Goal: Task Accomplishment & Management: Complete application form

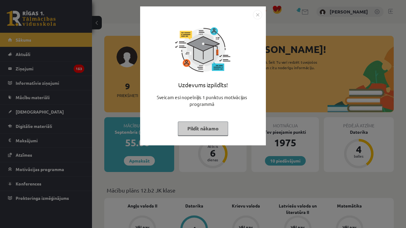
click at [244, 85] on div "Uzdevums izpildīts!" at bounding box center [203, 87] width 118 height 13
click at [258, 15] on img "Close" at bounding box center [257, 14] width 9 height 9
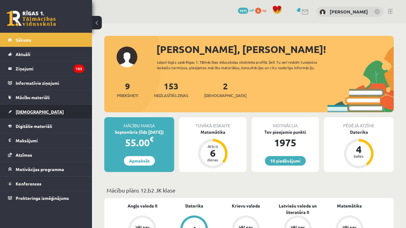
click at [35, 110] on link "[DEMOGRAPHIC_DATA]" at bounding box center [46, 112] width 76 height 14
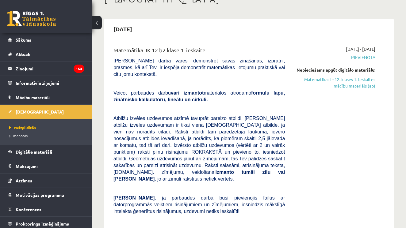
scroll to position [45, 0]
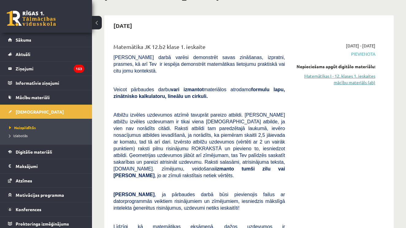
click at [347, 78] on link "Matemātikas I - 12. klases 1. ieskaites mācību materiāls (ab)" at bounding box center [334, 79] width 81 height 13
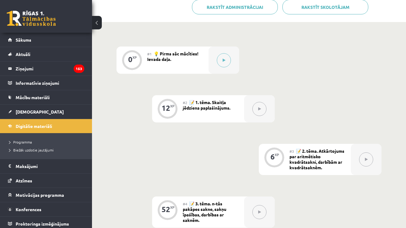
scroll to position [164, 0]
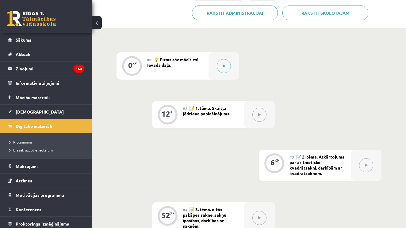
click at [223, 65] on icon at bounding box center [223, 66] width 3 height 4
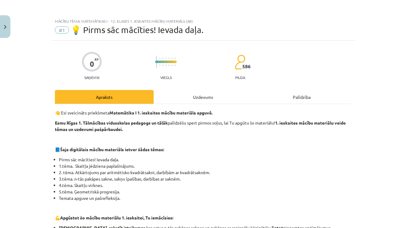
click at [5, 34] on button "Close" at bounding box center [5, 26] width 10 height 23
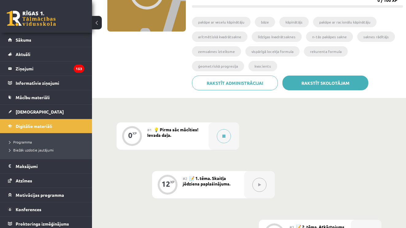
scroll to position [96, 0]
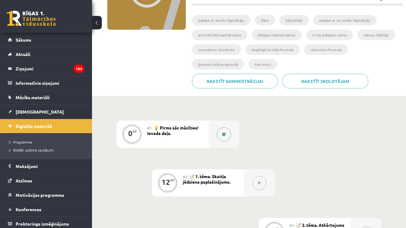
click at [224, 134] on icon at bounding box center [223, 135] width 3 height 4
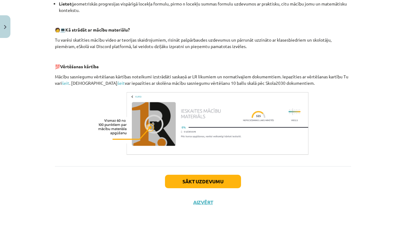
click at [208, 179] on button "Sākt uzdevumu" at bounding box center [203, 181] width 76 height 13
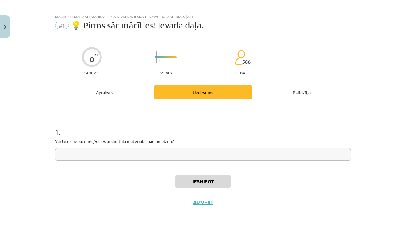
scroll to position [6, 0]
click at [197, 156] on input "text" at bounding box center [203, 154] width 296 height 13
type input "**"
click at [193, 181] on button "Iesniegt" at bounding box center [203, 181] width 56 height 13
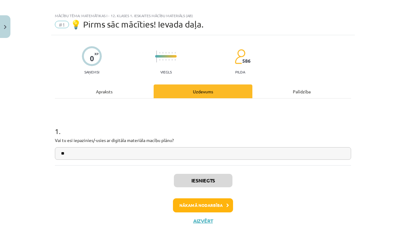
click at [207, 206] on button "Nākamā nodarbība" at bounding box center [203, 206] width 60 height 14
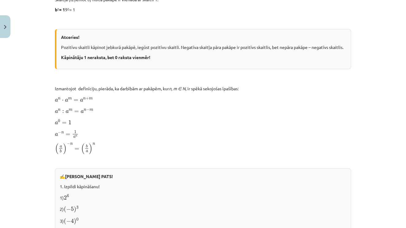
scroll to position [351, 0]
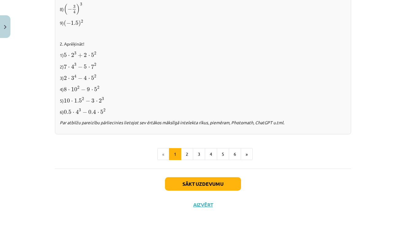
click at [200, 181] on button "Sākt uzdevumu" at bounding box center [203, 183] width 76 height 13
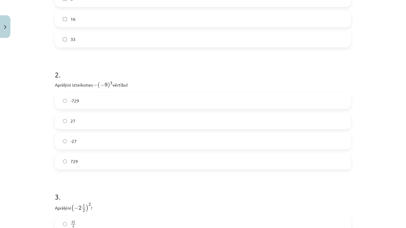
scroll to position [247, 0]
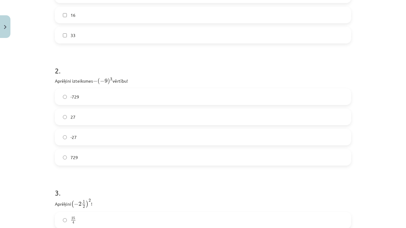
click at [93, 155] on label "729" at bounding box center [202, 157] width 295 height 15
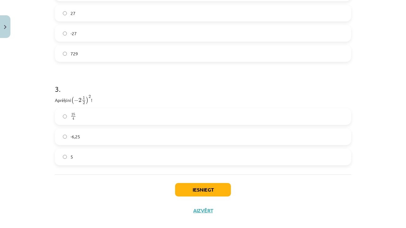
scroll to position [353, 0]
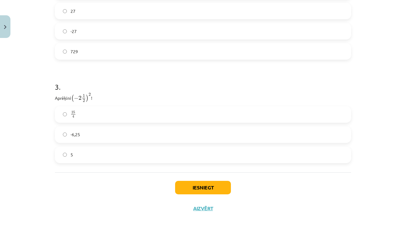
click at [80, 114] on label "25 4 25 4" at bounding box center [202, 114] width 295 height 15
click at [204, 186] on button "Iesniegt" at bounding box center [203, 187] width 56 height 13
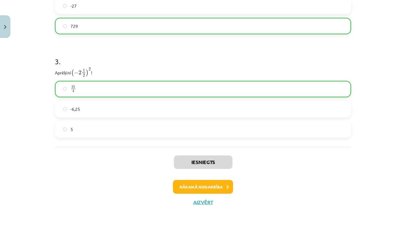
click at [203, 191] on button "Nākamā nodarbība" at bounding box center [203, 187] width 60 height 14
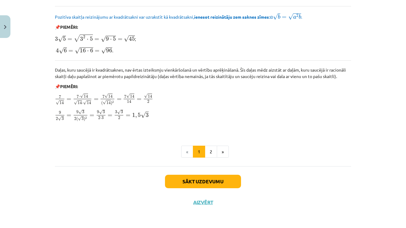
scroll to position [734, 0]
click at [214, 187] on div "Sākt uzdevumu Aizvērt" at bounding box center [203, 187] width 296 height 43
click at [214, 180] on button "Sākt uzdevumu" at bounding box center [203, 181] width 76 height 13
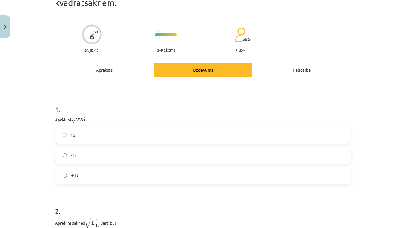
scroll to position [37, 0]
click at [68, 135] on label "15" at bounding box center [202, 134] width 295 height 15
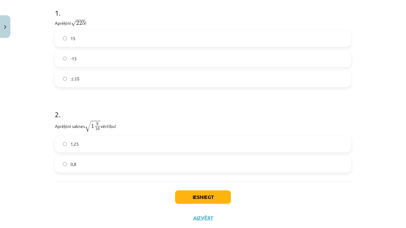
scroll to position [139, 0]
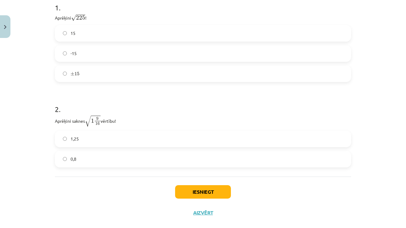
click at [114, 137] on label "1,25" at bounding box center [202, 138] width 295 height 15
click at [215, 190] on button "Iesniegt" at bounding box center [203, 191] width 56 height 13
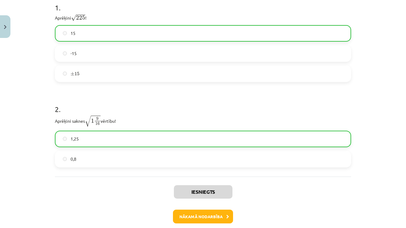
click at [211, 214] on button "Nākamā nodarbība" at bounding box center [203, 217] width 60 height 14
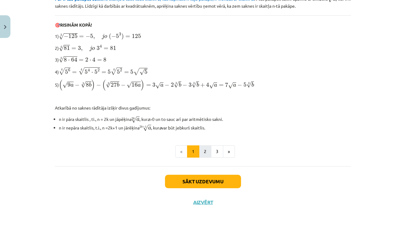
scroll to position [193, 0]
click at [210, 185] on button "Sākt uzdevumu" at bounding box center [203, 181] width 76 height 13
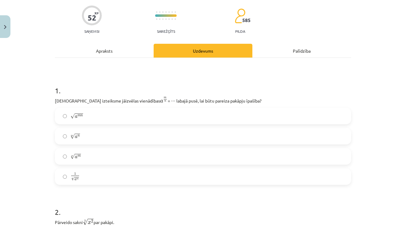
scroll to position [55, 0]
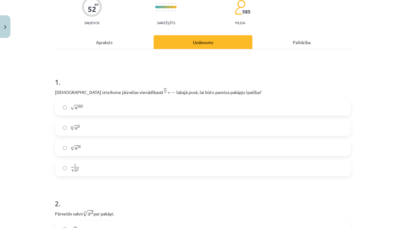
click at [146, 147] on label "n √ a m a m n" at bounding box center [202, 147] width 295 height 15
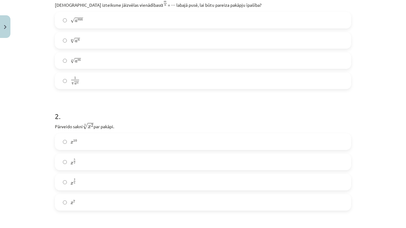
scroll to position [144, 0]
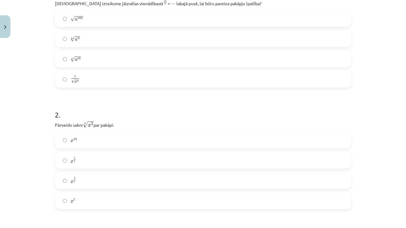
click at [97, 179] on label "x 2 5 x 2 5" at bounding box center [202, 180] width 295 height 15
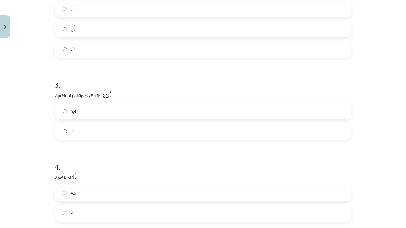
scroll to position [312, 0]
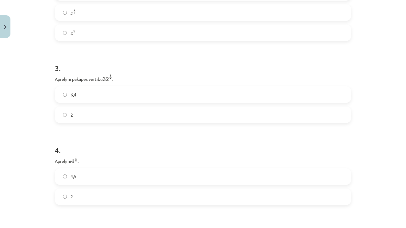
click at [79, 116] on label "2" at bounding box center [202, 114] width 295 height 15
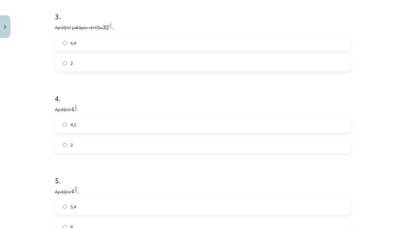
scroll to position [380, 0]
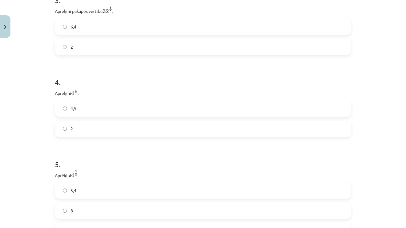
click at [68, 108] on label "4,5" at bounding box center [202, 108] width 295 height 15
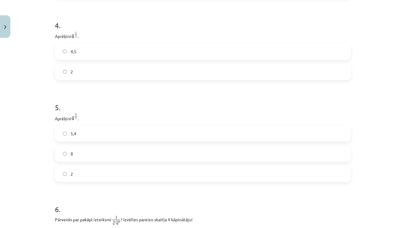
scroll to position [458, 0]
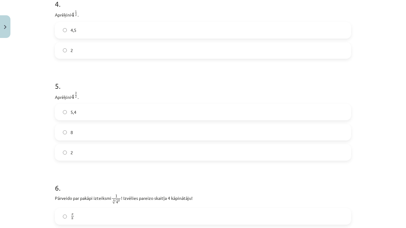
click at [176, 131] on label "8" at bounding box center [202, 132] width 295 height 15
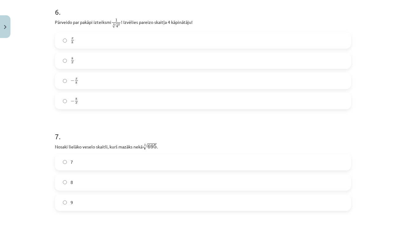
scroll to position [633, 0]
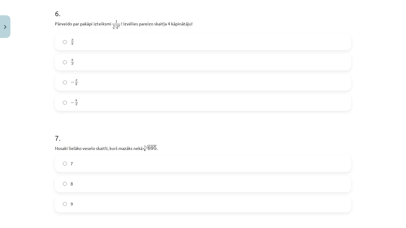
click at [169, 79] on label "− x 8 − x 8" at bounding box center [202, 82] width 295 height 15
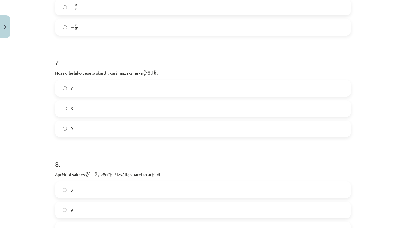
scroll to position [710, 0]
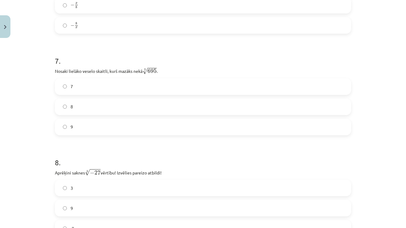
click at [180, 106] on label "8" at bounding box center [202, 106] width 295 height 15
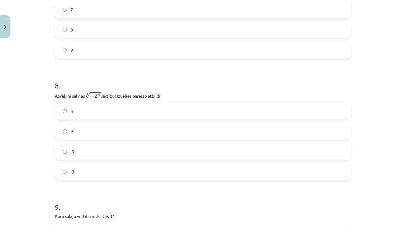
scroll to position [790, 0]
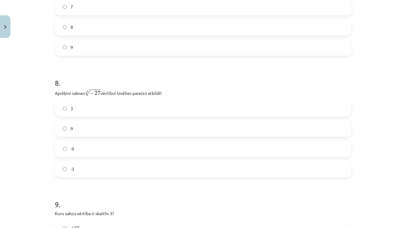
click at [156, 166] on label "-3" at bounding box center [202, 168] width 295 height 15
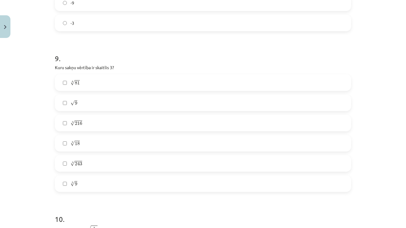
scroll to position [943, 0]
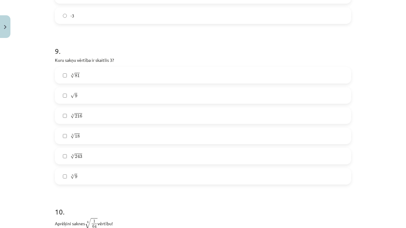
click at [73, 94] on span "√" at bounding box center [72, 95] width 4 height 5
click at [75, 78] on span "81" at bounding box center [77, 76] width 5 height 4
click at [125, 160] on label "5 √ 243 243 5" at bounding box center [202, 156] width 295 height 15
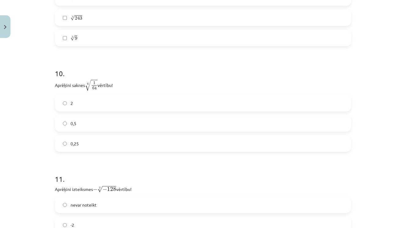
scroll to position [1082, 0]
click at [137, 120] on label "0,5" at bounding box center [202, 123] width 295 height 15
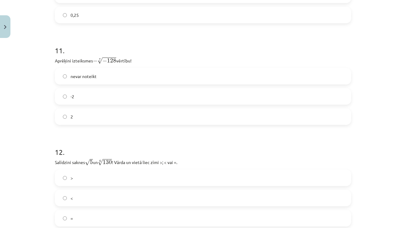
scroll to position [1211, 0]
click at [148, 121] on label "2" at bounding box center [202, 116] width 295 height 15
click at [158, 102] on label "-2" at bounding box center [202, 96] width 295 height 15
click at [153, 122] on label "2" at bounding box center [202, 116] width 295 height 15
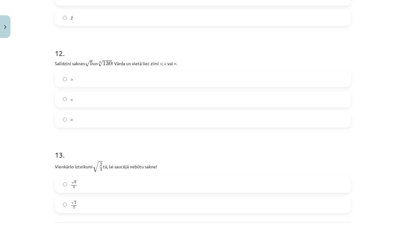
scroll to position [1309, 0]
click at [113, 97] on label "<" at bounding box center [202, 99] width 295 height 15
click at [98, 95] on label "<" at bounding box center [202, 99] width 295 height 15
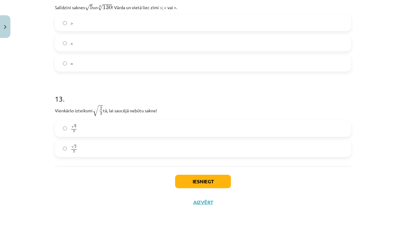
scroll to position [1366, 0]
click at [107, 124] on label "√ 6 3 6 3" at bounding box center [202, 128] width 295 height 15
click at [199, 176] on button "Iesniegt" at bounding box center [203, 181] width 56 height 13
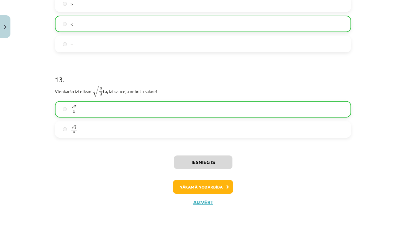
click at [199, 184] on button "Nākamā nodarbība" at bounding box center [203, 187] width 60 height 14
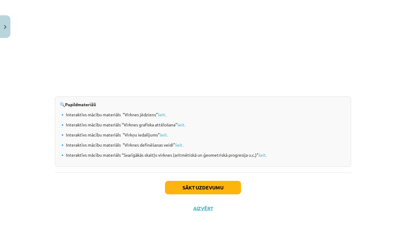
click at [205, 187] on button "Sākt uzdevumu" at bounding box center [203, 187] width 76 height 13
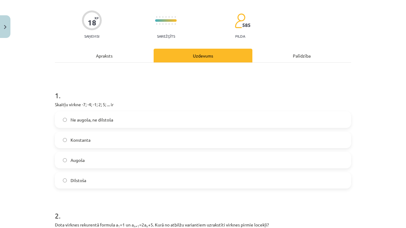
scroll to position [42, 0]
click at [138, 161] on label "Augoša" at bounding box center [202, 159] width 295 height 15
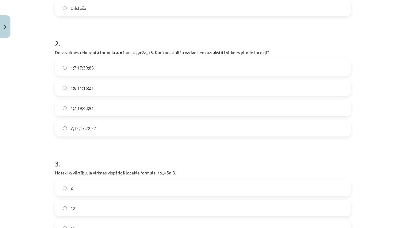
scroll to position [209, 0]
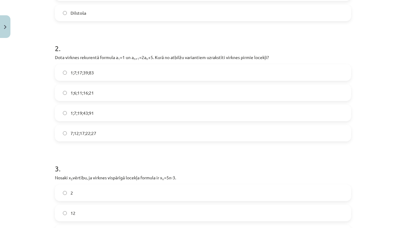
click at [147, 60] on sub "n" at bounding box center [147, 58] width 2 height 5
click at [156, 84] on div "1;7;17;39;83 1;6;11;16;21 1;7;19;43;91 7;12;17;22;27" at bounding box center [203, 102] width 296 height 77
click at [144, 112] on label "1;7;19;43;91" at bounding box center [202, 112] width 295 height 15
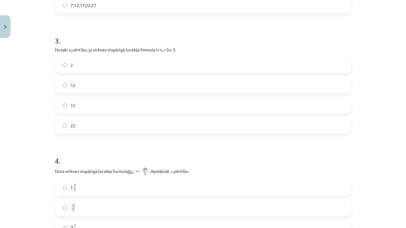
scroll to position [336, 0]
click at [149, 82] on label "12" at bounding box center [202, 85] width 295 height 15
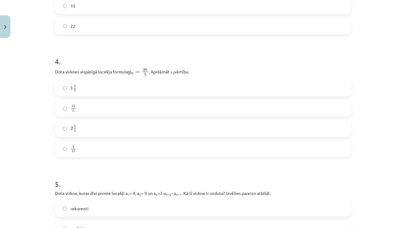
scroll to position [439, 0]
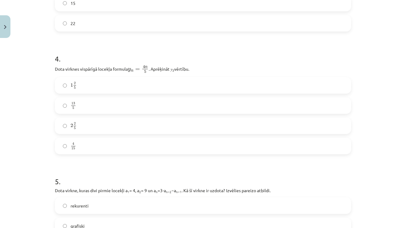
click at [140, 124] on label "2 2 5 2 2 5" at bounding box center [202, 125] width 295 height 15
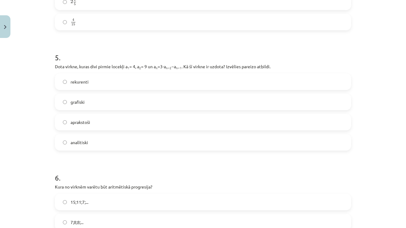
scroll to position [564, 0]
click at [121, 77] on label "rekurenti" at bounding box center [202, 81] width 295 height 15
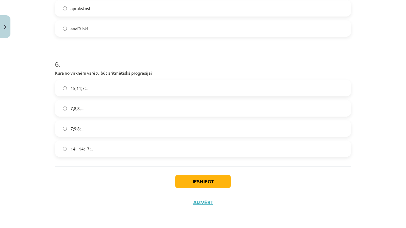
scroll to position [678, 0]
click at [140, 85] on label "15;11;7;..." at bounding box center [202, 88] width 295 height 15
click at [210, 179] on button "Iesniegt" at bounding box center [203, 181] width 56 height 13
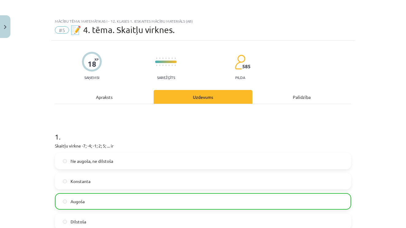
scroll to position [0, 0]
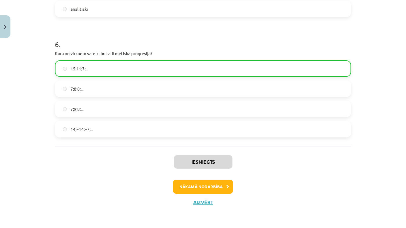
click at [216, 187] on button "Nākamā nodarbība" at bounding box center [203, 187] width 60 height 14
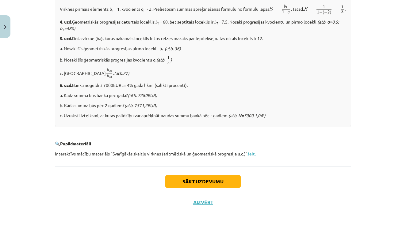
click at [213, 182] on button "Sākt uzdevumu" at bounding box center [203, 181] width 76 height 13
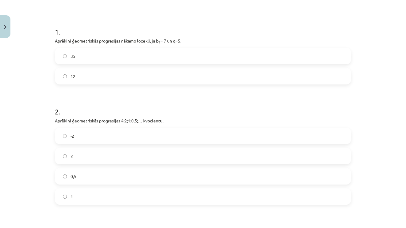
scroll to position [94, 0]
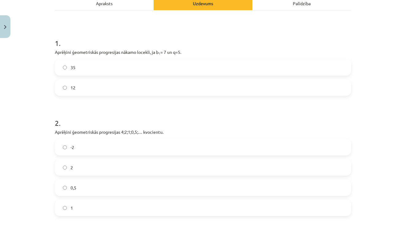
click at [156, 67] on label "35" at bounding box center [202, 67] width 295 height 15
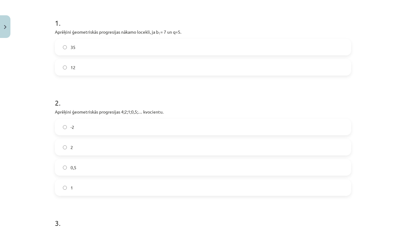
click at [174, 168] on label "0,5" at bounding box center [202, 167] width 295 height 15
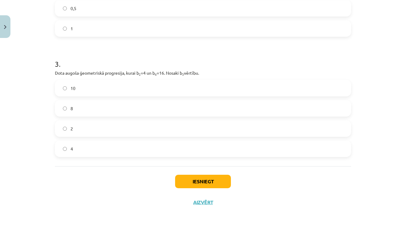
scroll to position [274, 0]
click at [173, 110] on label "8" at bounding box center [202, 108] width 295 height 15
click at [206, 178] on button "Iesniegt" at bounding box center [203, 181] width 56 height 13
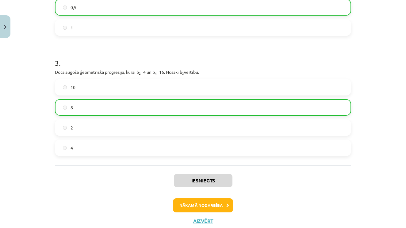
click at [206, 205] on button "Nākamā nodarbība" at bounding box center [203, 206] width 60 height 14
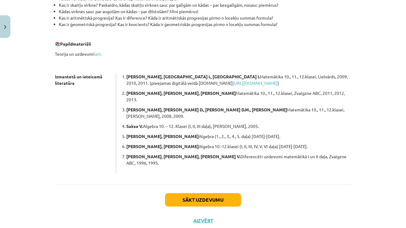
click at [200, 193] on button "Sākt uzdevumu" at bounding box center [203, 199] width 76 height 13
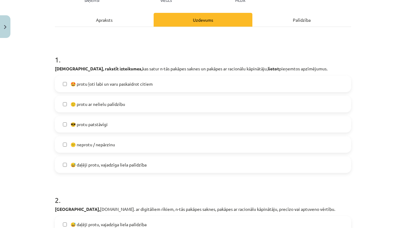
scroll to position [78, 0]
click at [154, 86] on label "🤩 protu ļoti labi un varu paskaidrot citiem" at bounding box center [202, 83] width 295 height 15
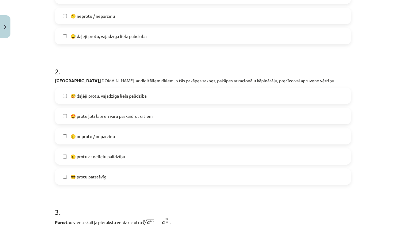
scroll to position [203, 0]
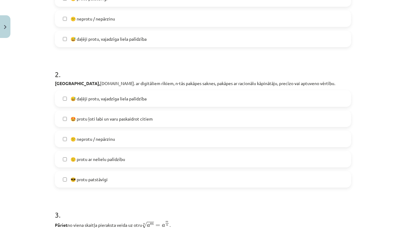
click at [152, 161] on label "🙂 protu ar nelielu palīdzību" at bounding box center [202, 159] width 295 height 15
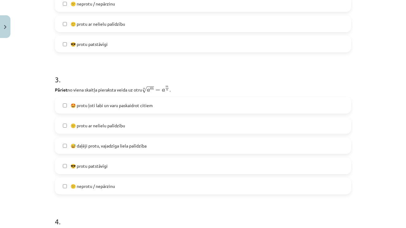
scroll to position [338, 0]
click at [157, 127] on label "🙂 protu ar nelielu palīdzību" at bounding box center [202, 126] width 295 height 15
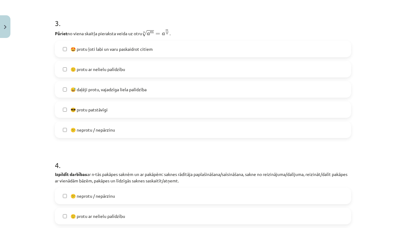
scroll to position [393, 0]
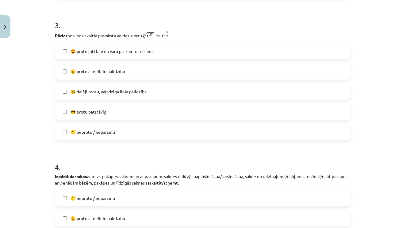
click at [120, 116] on label "😎 protu patstāvīgi" at bounding box center [202, 111] width 295 height 15
click at [117, 69] on span "🙂 protu ar nelielu palīdzību" at bounding box center [97, 71] width 55 height 6
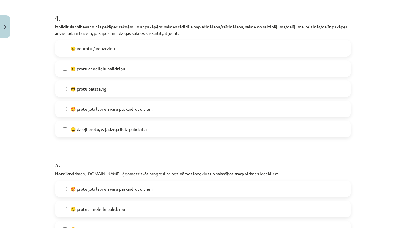
scroll to position [543, 0]
click at [118, 70] on span "🙂 protu ar nelielu palīdzību" at bounding box center [97, 69] width 55 height 6
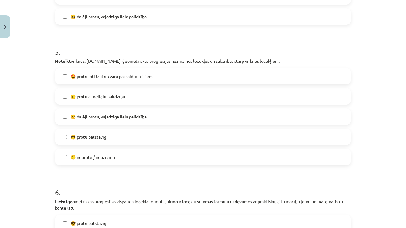
scroll to position [646, 0]
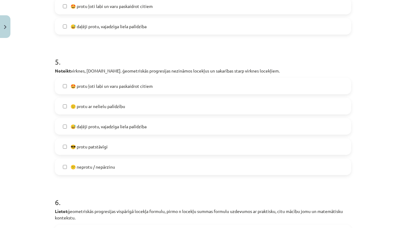
click at [150, 150] on label "😎 protu patstāvīgi" at bounding box center [202, 146] width 295 height 15
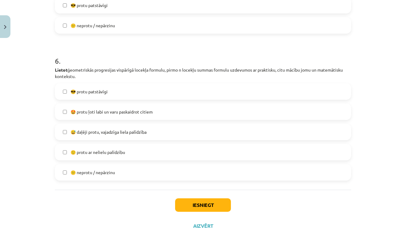
scroll to position [789, 0]
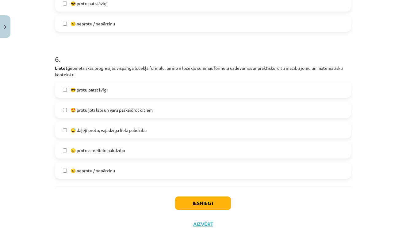
click at [145, 151] on label "🙂 protu ar nelielu palīdzību" at bounding box center [202, 150] width 295 height 15
click at [194, 208] on button "Iesniegt" at bounding box center [203, 203] width 56 height 13
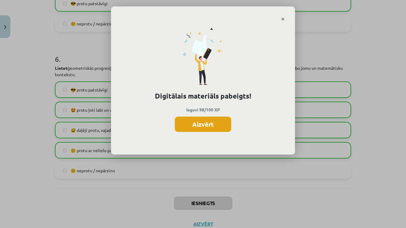
click at [196, 122] on button "Aizvērt" at bounding box center [203, 124] width 56 height 15
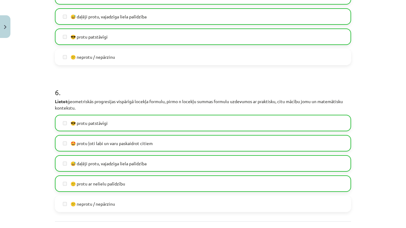
scroll to position [751, 0]
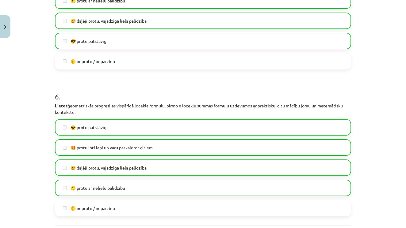
click at [9, 31] on button "Close" at bounding box center [5, 26] width 10 height 23
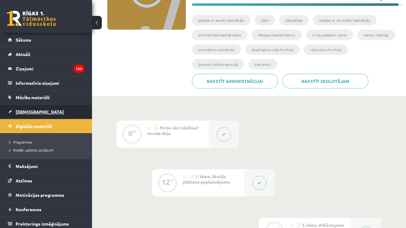
click at [30, 114] on span "[DEMOGRAPHIC_DATA]" at bounding box center [40, 112] width 48 height 6
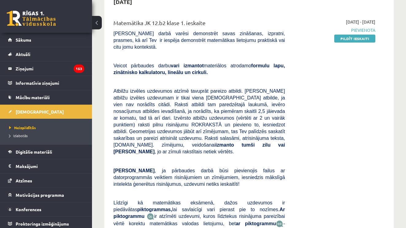
scroll to position [62, 0]
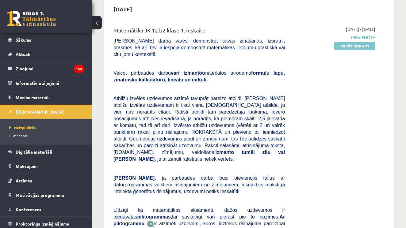
click at [347, 48] on link "Pildīt ieskaiti" at bounding box center [354, 46] width 41 height 8
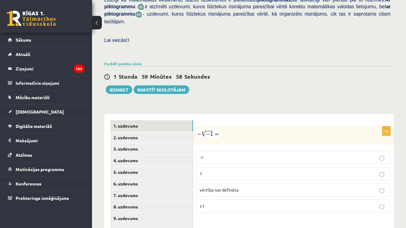
scroll to position [247, 0]
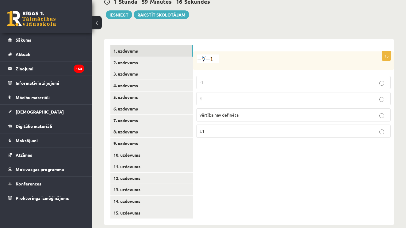
click at [308, 112] on p "vērtība nav definēta" at bounding box center [292, 115] width 187 height 6
click at [172, 57] on link "2. uzdevums" at bounding box center [151, 62] width 82 height 11
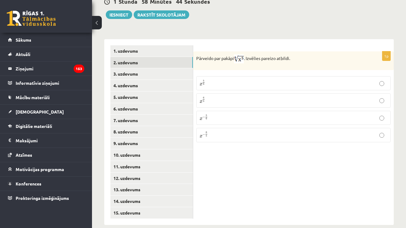
click at [281, 80] on p "x 5 6 x 5 6" at bounding box center [292, 83] width 187 height 7
click at [175, 72] on link "3. uzdevums" at bounding box center [151, 73] width 82 height 11
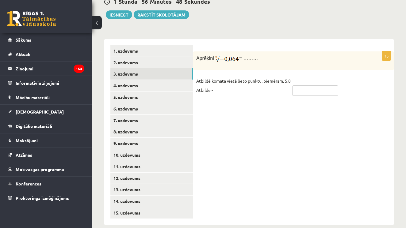
click at [313, 87] on input "text" at bounding box center [315, 90] width 46 height 10
type input "****"
click at [182, 82] on link "4. uzdevums" at bounding box center [151, 85] width 82 height 11
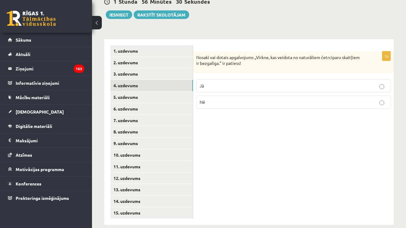
click at [276, 84] on label "Jā" at bounding box center [293, 85] width 194 height 13
click at [176, 96] on link "5. uzdevums" at bounding box center [151, 97] width 82 height 11
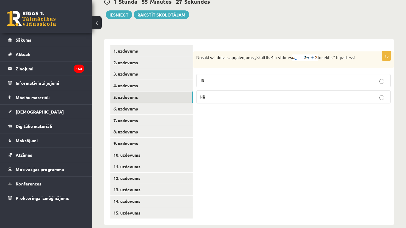
click at [226, 78] on p "Jā" at bounding box center [292, 81] width 187 height 6
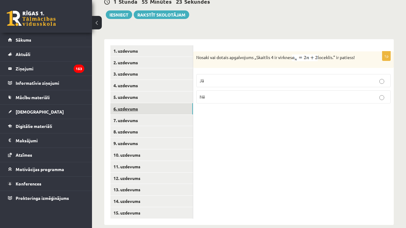
click at [156, 103] on link "6. uzdevums" at bounding box center [151, 108] width 82 height 11
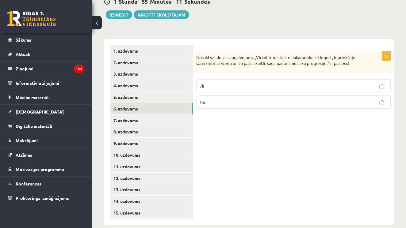
click at [266, 99] on p "Nē" at bounding box center [292, 102] width 187 height 6
click at [174, 115] on link "7. uzdevums" at bounding box center [151, 120] width 82 height 11
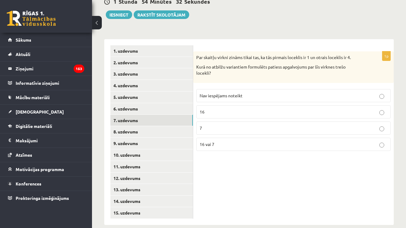
click at [257, 109] on p "16" at bounding box center [292, 112] width 187 height 6
click at [262, 109] on p "16" at bounding box center [292, 112] width 187 height 6
click at [385, 125] on p "7" at bounding box center [292, 128] width 187 height 6
click at [384, 141] on p "16 vai 7" at bounding box center [292, 144] width 187 height 6
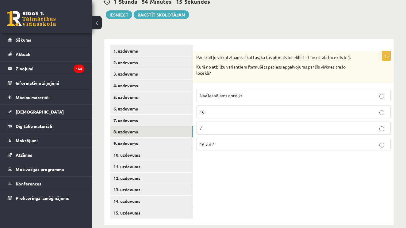
click at [172, 129] on link "8. uzdevums" at bounding box center [151, 131] width 82 height 11
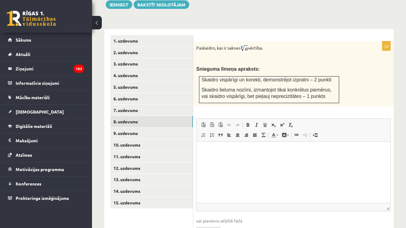
scroll to position [273, 0]
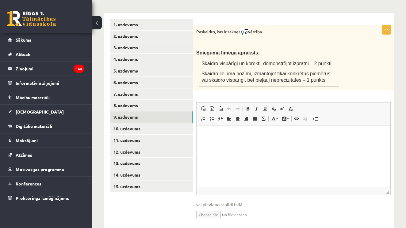
click at [182, 112] on link "9. uzdevums" at bounding box center [151, 117] width 82 height 11
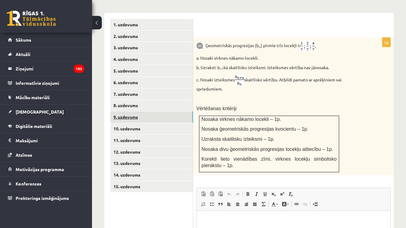
scroll to position [0, 0]
click at [173, 123] on link "10. uzdevums" at bounding box center [151, 128] width 82 height 11
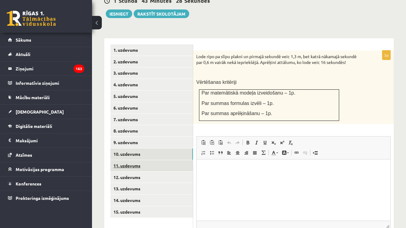
click at [136, 160] on link "11. uzdevums" at bounding box center [151, 165] width 82 height 11
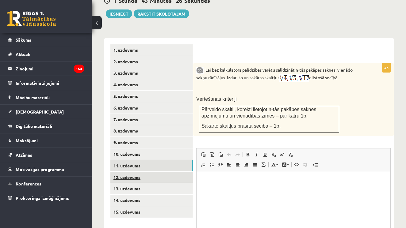
click at [136, 172] on link "12. uzdevums" at bounding box center [151, 177] width 82 height 11
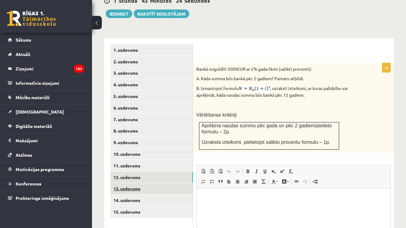
click at [136, 183] on link "13. uzdevums" at bounding box center [151, 188] width 82 height 11
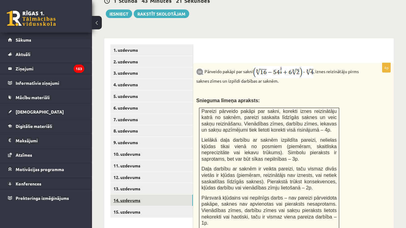
click at [136, 195] on link "14. uzdevums" at bounding box center [151, 200] width 82 height 11
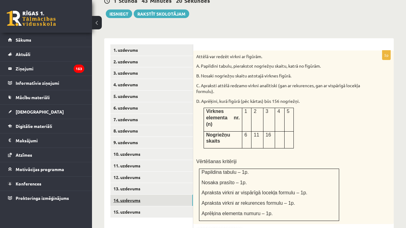
scroll to position [277, 0]
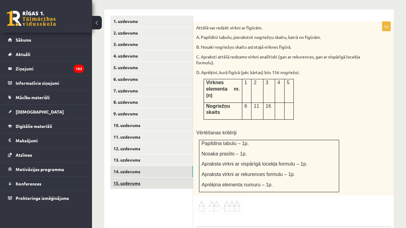
click at [143, 178] on link "15. uzdevums" at bounding box center [151, 183] width 82 height 11
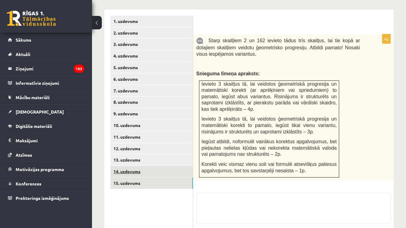
click at [147, 166] on link "14. uzdevums" at bounding box center [151, 171] width 82 height 11
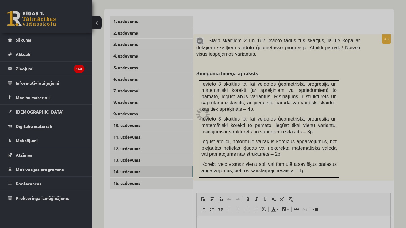
scroll to position [0, 0]
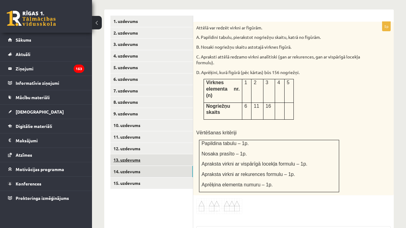
click at [157, 154] on link "13. uzdevums" at bounding box center [151, 159] width 82 height 11
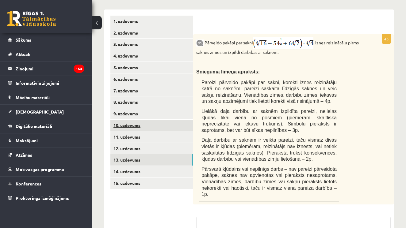
click at [153, 120] on link "10. uzdevums" at bounding box center [151, 125] width 82 height 11
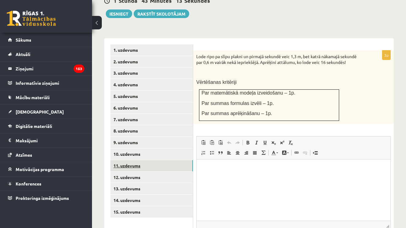
click at [147, 160] on link "11. uzdevums" at bounding box center [151, 165] width 82 height 11
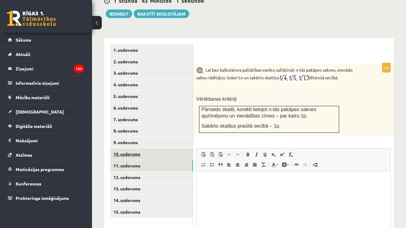
click at [150, 149] on link "10. uzdevums" at bounding box center [151, 154] width 82 height 11
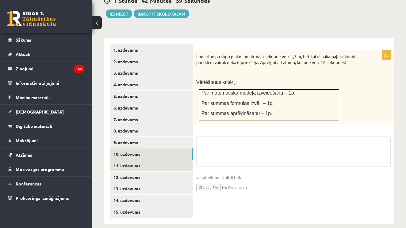
click at [150, 160] on link "11. uzdevums" at bounding box center [151, 165] width 82 height 11
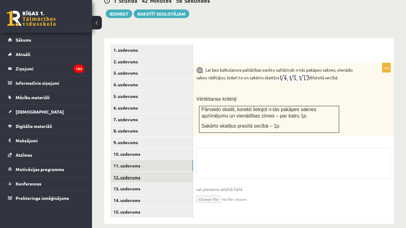
click at [151, 172] on link "12. uzdevums" at bounding box center [151, 177] width 82 height 11
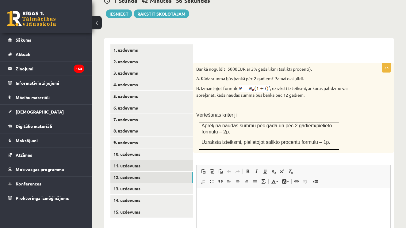
click at [153, 160] on link "11. uzdevums" at bounding box center [151, 165] width 82 height 11
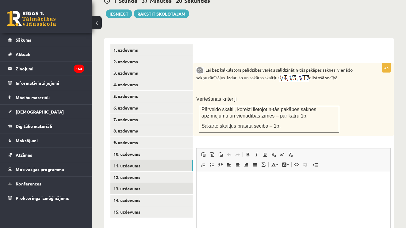
click at [151, 176] on ul "1. uzdevums 2. uzdevums 3. uzdevums 4. uzdevums 5. uzdevums 6. uzdevums 7. uzde…" at bounding box center [151, 159] width 83 height 231
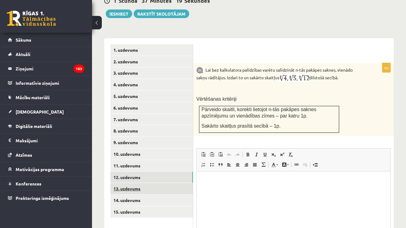
click at [151, 183] on link "13. uzdevums" at bounding box center [151, 188] width 82 height 11
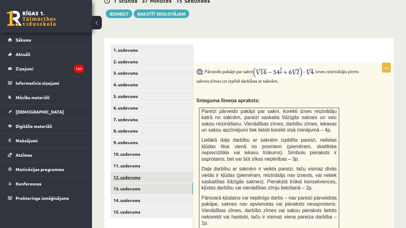
click at [171, 172] on link "12. uzdevums" at bounding box center [151, 177] width 82 height 11
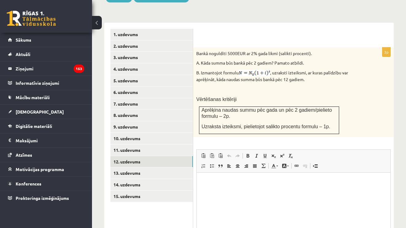
scroll to position [263, 0]
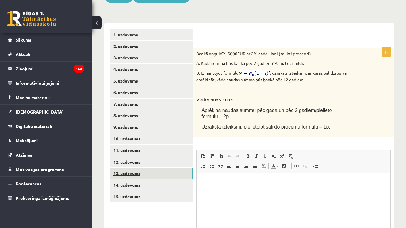
click at [182, 168] on link "13. uzdevums" at bounding box center [151, 173] width 82 height 11
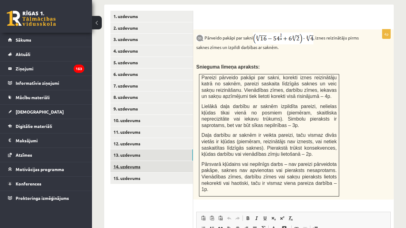
scroll to position [282, 0]
click at [182, 163] on link "14. uzdevums" at bounding box center [151, 166] width 82 height 11
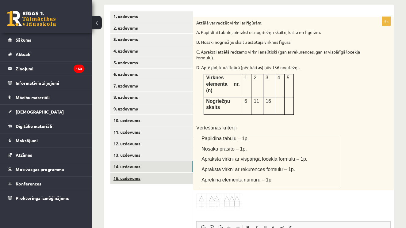
click at [161, 173] on link "15. uzdevums" at bounding box center [151, 178] width 82 height 11
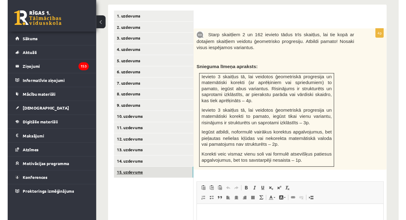
scroll to position [0, 0]
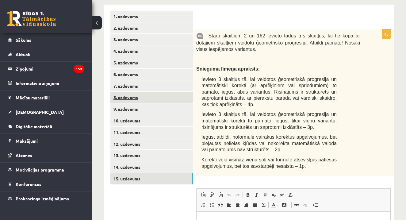
click at [124, 95] on link "8. uzdevums" at bounding box center [151, 97] width 82 height 11
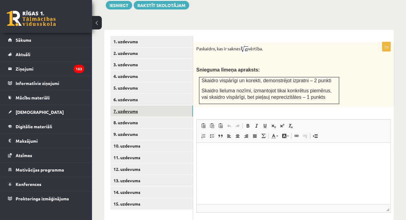
click at [170, 107] on link "7. uzdevums" at bounding box center [151, 110] width 82 height 11
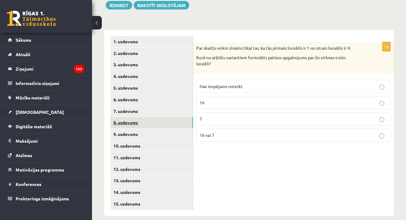
click at [160, 118] on link "8. uzdevums" at bounding box center [151, 122] width 82 height 11
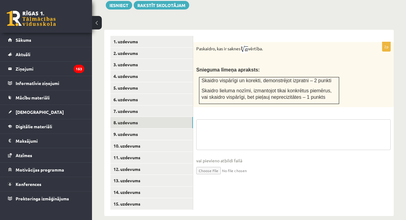
click at [248, 128] on textarea at bounding box center [293, 134] width 194 height 31
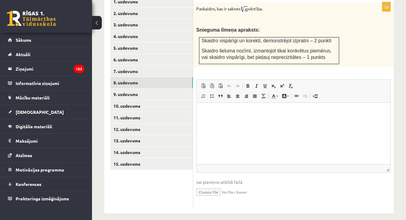
scroll to position [296, 0]
click at [213, 185] on input "file" at bounding box center [293, 191] width 194 height 13
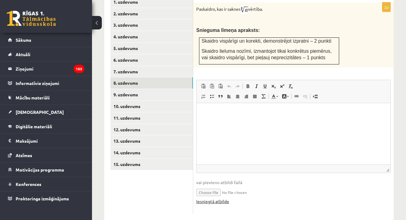
click at [220, 198] on link "Iesniegtā atbilde" at bounding box center [212, 201] width 33 height 6
click at [216, 188] on input "file" at bounding box center [293, 191] width 194 height 13
type input "**********"
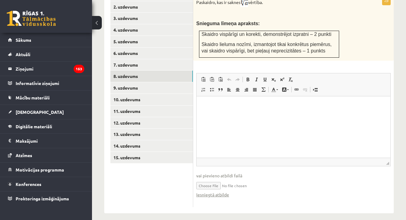
scroll to position [302, 0]
click at [222, 191] on link "Iesniegtā atbilde" at bounding box center [212, 194] width 33 height 6
click at [165, 83] on link "9. uzdevums" at bounding box center [151, 87] width 82 height 11
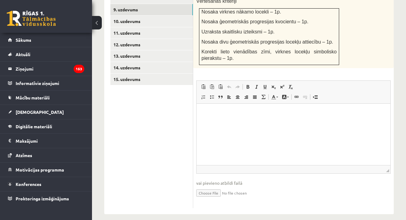
scroll to position [381, 0]
click at [209, 190] on input "file" at bounding box center [293, 192] width 194 height 13
type input "**********"
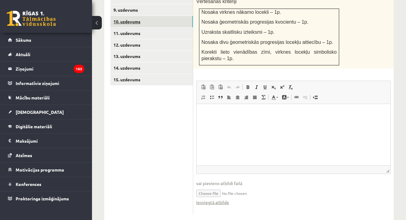
click at [152, 17] on link "10. uzdevums" at bounding box center [151, 21] width 82 height 11
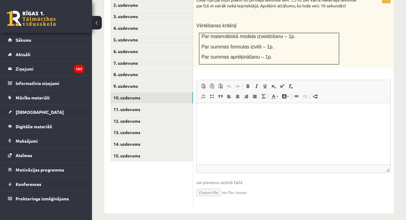
scroll to position [304, 0]
click at [208, 187] on input "file" at bounding box center [293, 192] width 194 height 13
type input "**********"
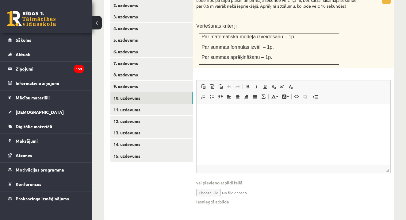
click at [215, 188] on input "file" at bounding box center [293, 192] width 194 height 13
click at [222, 179] on span "vai pievieno atbildi failā" at bounding box center [293, 182] width 194 height 6
click at [221, 198] on link "Iesniegtā atbilde" at bounding box center [212, 201] width 33 height 6
click at [232, 82] on link "Undo Keyboard shortcut Command+Z" at bounding box center [229, 86] width 9 height 8
click at [166, 104] on link "11. uzdevums" at bounding box center [151, 109] width 82 height 11
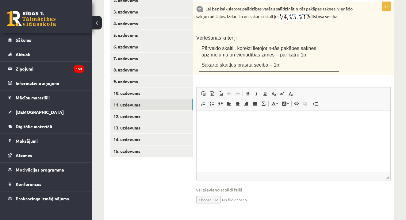
scroll to position [315, 0]
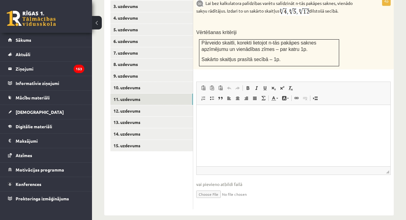
click at [209, 188] on input "file" at bounding box center [293, 193] width 194 height 13
type input "**********"
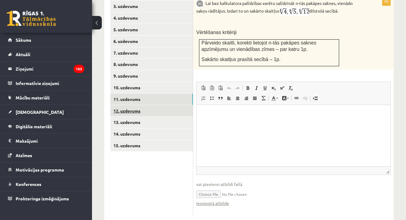
click at [163, 105] on link "12. uzdevums" at bounding box center [151, 110] width 82 height 11
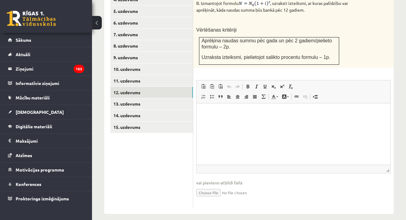
scroll to position [333, 0]
click at [210, 186] on input "file" at bounding box center [293, 192] width 194 height 13
type input "**********"
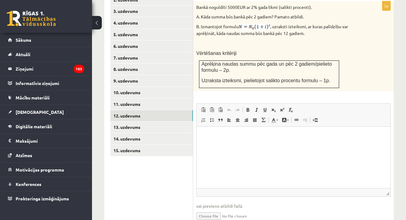
scroll to position [303, 0]
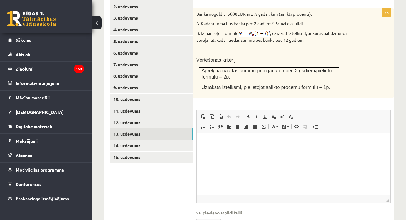
click at [165, 128] on link "13. uzdevums" at bounding box center [151, 133] width 82 height 11
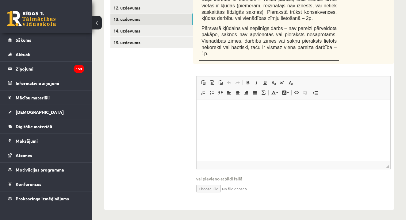
scroll to position [417, 0]
click at [211, 185] on input "file" at bounding box center [293, 188] width 194 height 13
type input "**********"
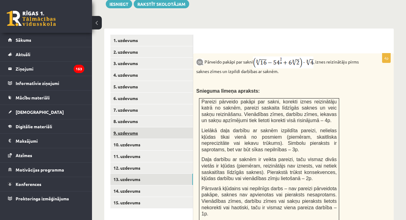
scroll to position [268, 0]
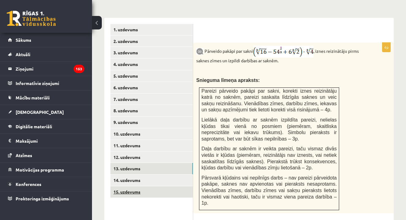
click at [148, 186] on link "15. uzdevums" at bounding box center [151, 191] width 82 height 11
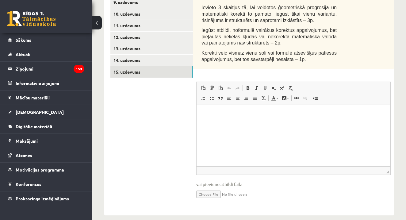
scroll to position [388, 0]
click at [209, 187] on input "file" at bounding box center [293, 193] width 194 height 13
type input "**********"
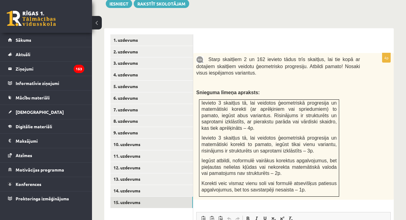
scroll to position [309, 0]
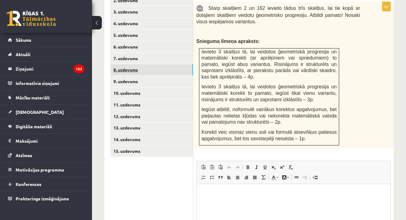
click at [172, 68] on link "8. uzdevums" at bounding box center [151, 69] width 82 height 11
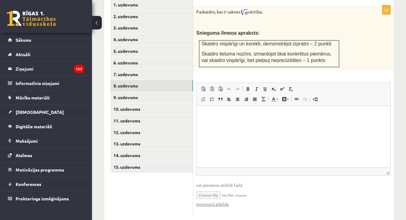
scroll to position [299, 0]
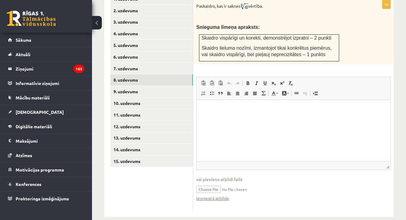
click at [213, 197] on fieldset "Rich Text Editor, wiswyg-editor-user-answer-47024963764280 Editor toolbars Past…" at bounding box center [293, 142] width 194 height 131
click at [214, 195] on link "Iesniegtā atbilde" at bounding box center [212, 198] width 33 height 6
click at [165, 89] on link "9. uzdevums" at bounding box center [151, 91] width 82 height 11
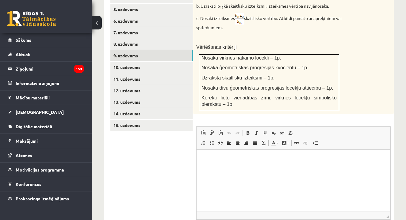
scroll to position [384, 0]
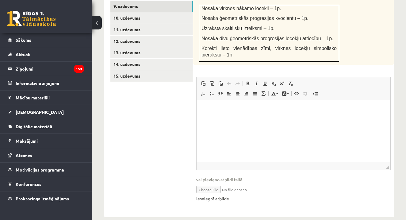
click at [216, 195] on link "Iesniegtā atbilde" at bounding box center [212, 198] width 33 height 6
click at [160, 24] on link "11. uzdevums" at bounding box center [151, 29] width 82 height 11
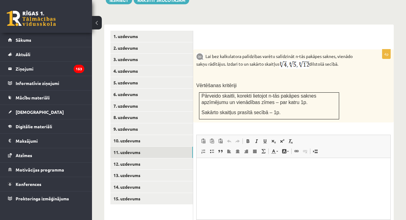
scroll to position [0, 0]
click at [218, 176] on html at bounding box center [293, 167] width 194 height 19
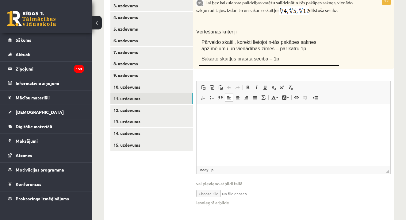
scroll to position [316, 0]
click at [213, 199] on link "Iesniegtā atbilde" at bounding box center [212, 202] width 33 height 6
click at [154, 104] on link "12. uzdevums" at bounding box center [151, 109] width 82 height 11
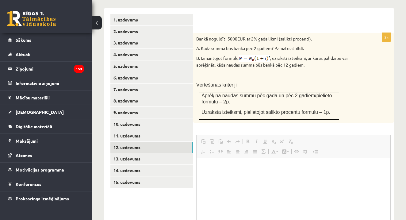
scroll to position [0, 0]
click at [220, 176] on html at bounding box center [293, 167] width 194 height 19
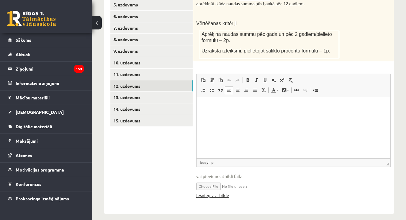
scroll to position [339, 0]
click at [220, 192] on link "Iesniegtā atbilde" at bounding box center [212, 195] width 33 height 6
click at [134, 92] on link "13. uzdevums" at bounding box center [151, 97] width 82 height 11
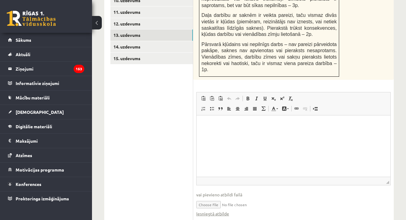
scroll to position [402, 0]
click at [221, 210] on link "Iesniegtā atbilde" at bounding box center [212, 213] width 33 height 6
click at [153, 52] on link "15. uzdevums" at bounding box center [151, 57] width 82 height 11
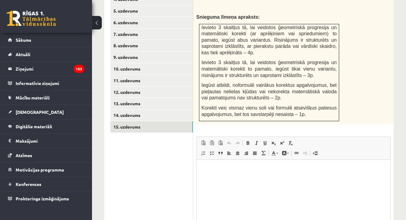
scroll to position [0, 0]
click at [215, 178] on html at bounding box center [293, 169] width 194 height 19
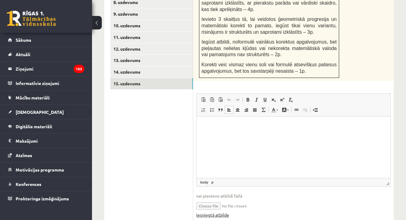
scroll to position [388, 0]
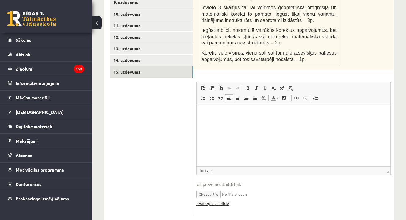
click at [214, 200] on link "Iesniegtā atbilde" at bounding box center [212, 203] width 33 height 6
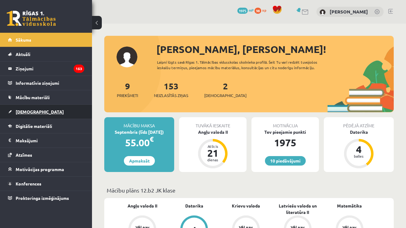
click at [27, 112] on span "[DEMOGRAPHIC_DATA]" at bounding box center [40, 112] width 48 height 6
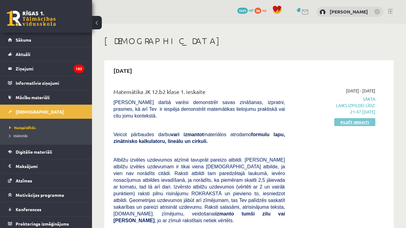
click at [346, 124] on link "Pildīt ieskaiti" at bounding box center [354, 122] width 41 height 8
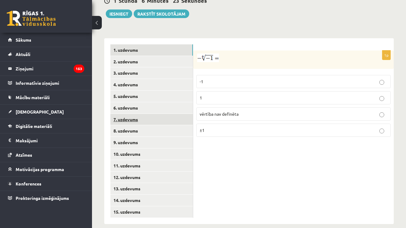
scroll to position [248, 0]
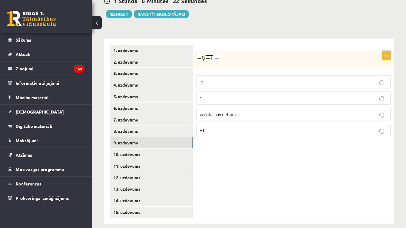
click at [146, 141] on link "9. uzdevums" at bounding box center [151, 142] width 82 height 11
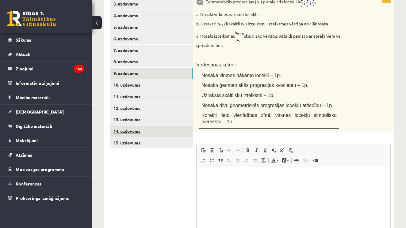
scroll to position [0, 0]
click at [147, 137] on link "15. uzdevums" at bounding box center [151, 142] width 82 height 11
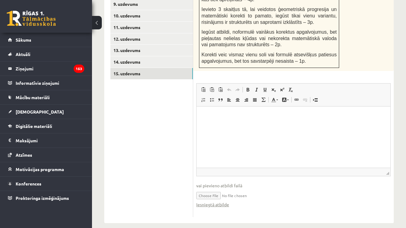
scroll to position [386, 0]
click at [221, 202] on link "Iesniegtā atbilde" at bounding box center [212, 205] width 33 height 6
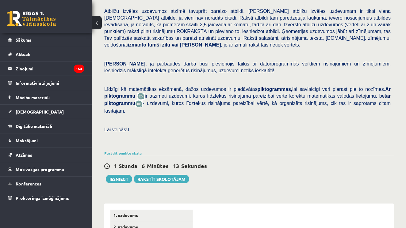
scroll to position [89, 0]
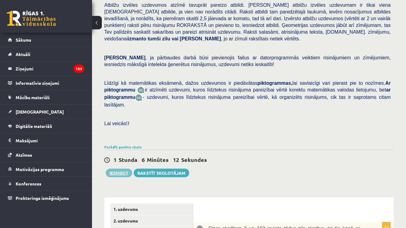
click at [115, 169] on button "Iesniegt" at bounding box center [119, 173] width 26 height 9
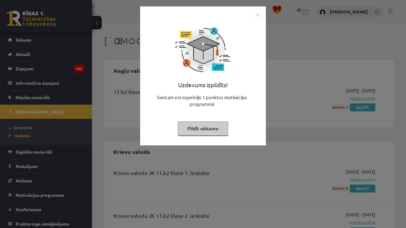
click at [258, 14] on img "Close" at bounding box center [257, 14] width 9 height 9
